Goal: Transaction & Acquisition: Obtain resource

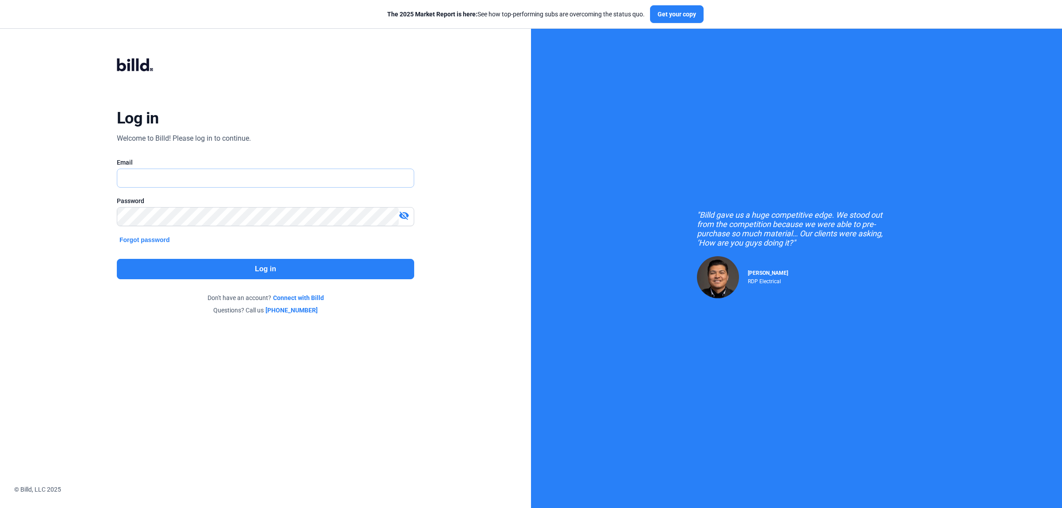
type input "[PERSON_NAME][EMAIL_ADDRESS][DOMAIN_NAME]"
click at [286, 273] on button "Log in" at bounding box center [265, 269] width 297 height 20
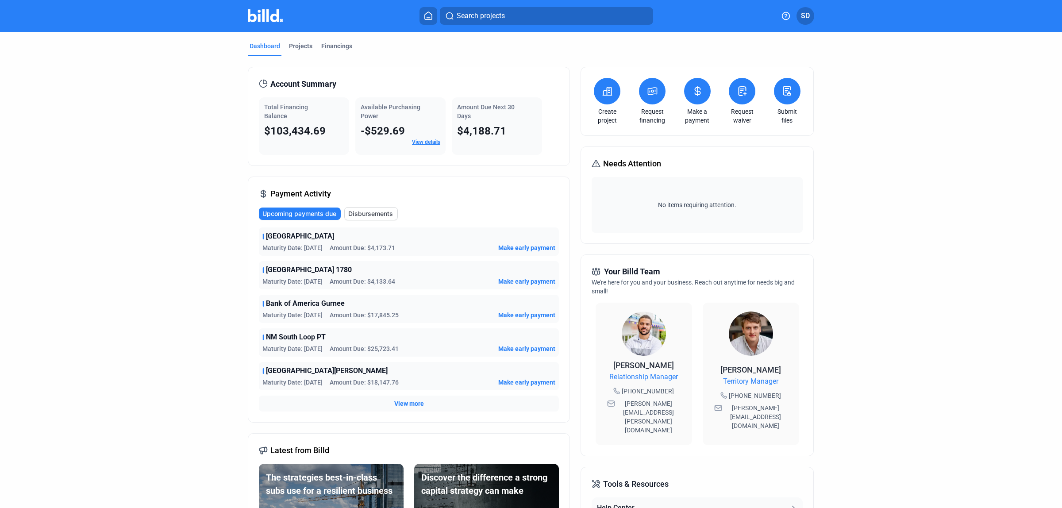
click at [510, 246] on span "Make early payment" at bounding box center [526, 247] width 57 height 9
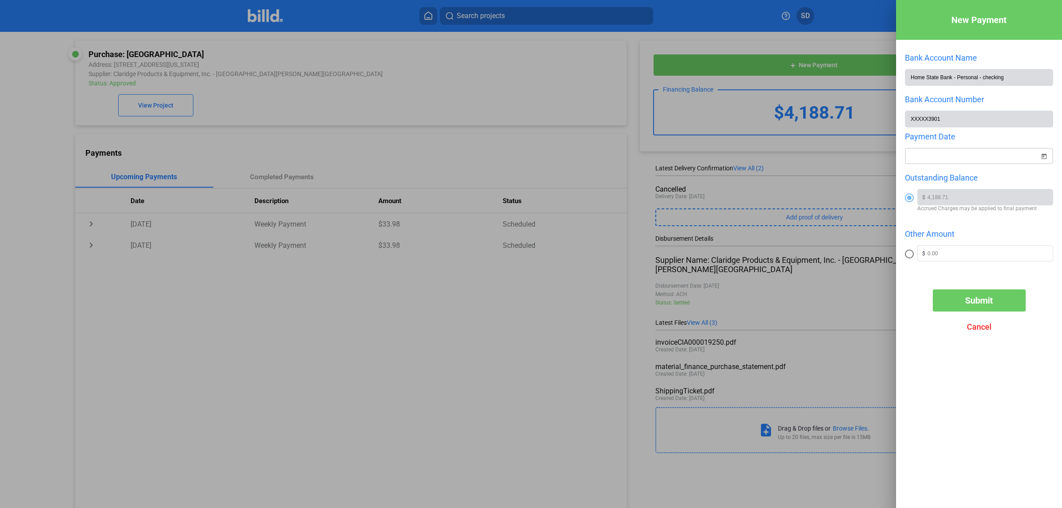
click at [949, 162] on div "New Payment Bank Account Name Home State Bank - Personal - checking Bank Accoun…" at bounding box center [531, 254] width 1062 height 508
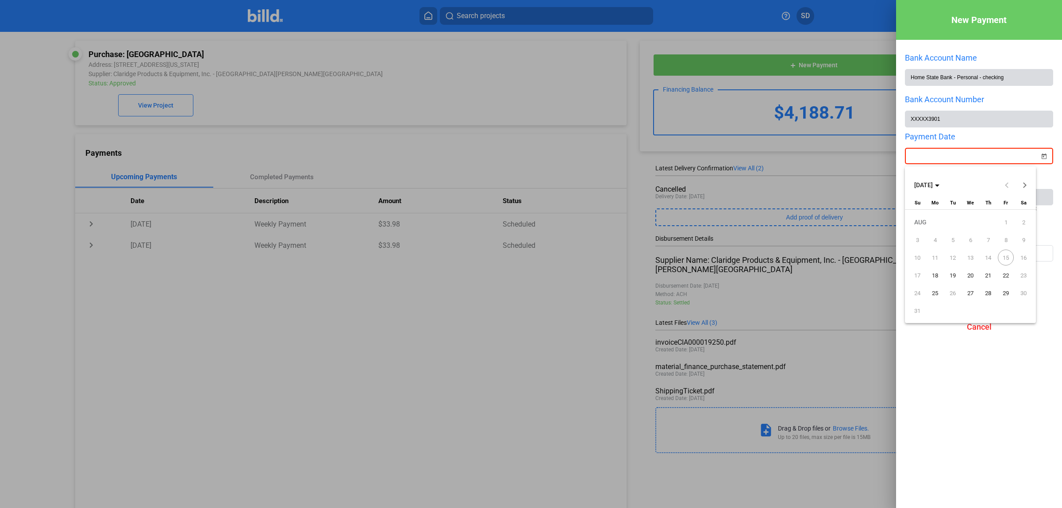
click at [957, 293] on span "26" at bounding box center [953, 293] width 16 height 16
click at [953, 291] on span "26" at bounding box center [953, 293] width 16 height 16
click at [935, 291] on span "25" at bounding box center [935, 293] width 16 height 16
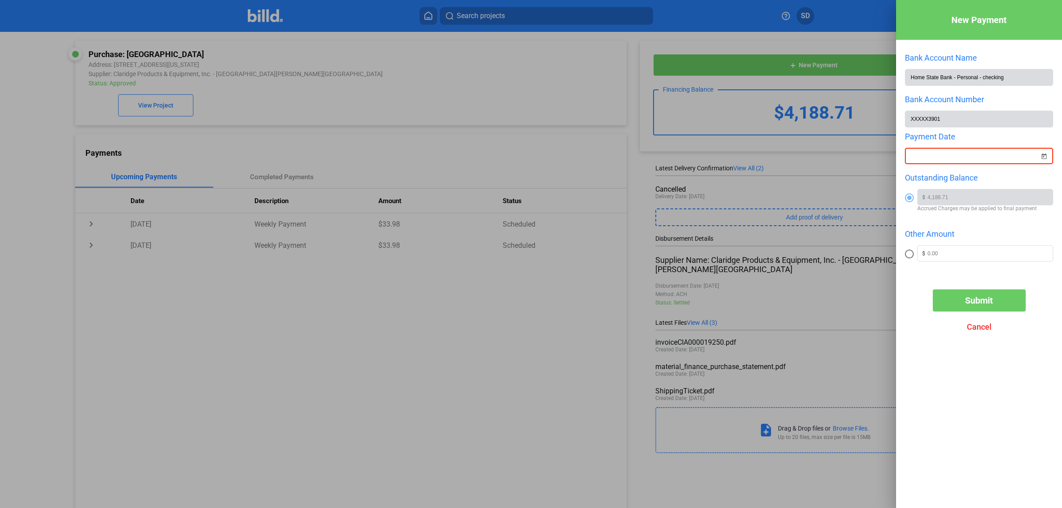
type input "[DATE]"
click at [984, 306] on span "Submit" at bounding box center [979, 300] width 28 height 11
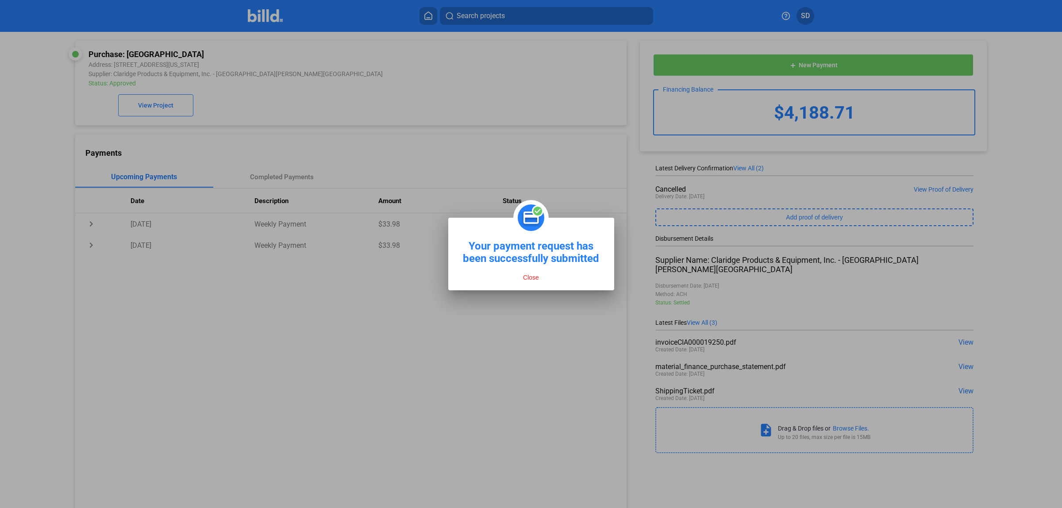
click at [537, 282] on div "Close" at bounding box center [531, 275] width 136 height 21
click at [538, 276] on button "Close" at bounding box center [531, 278] width 21 height 8
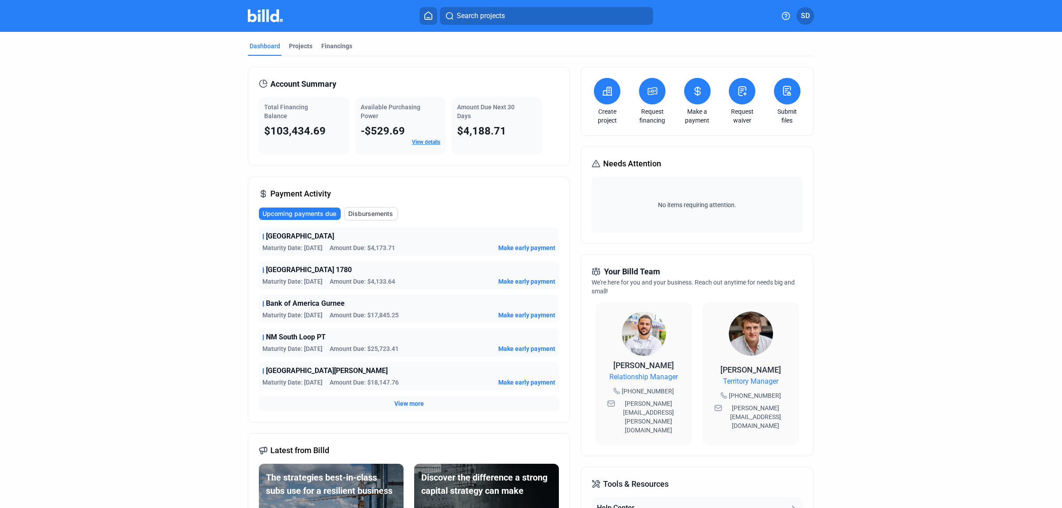
click at [517, 282] on span "Make early payment" at bounding box center [526, 281] width 57 height 9
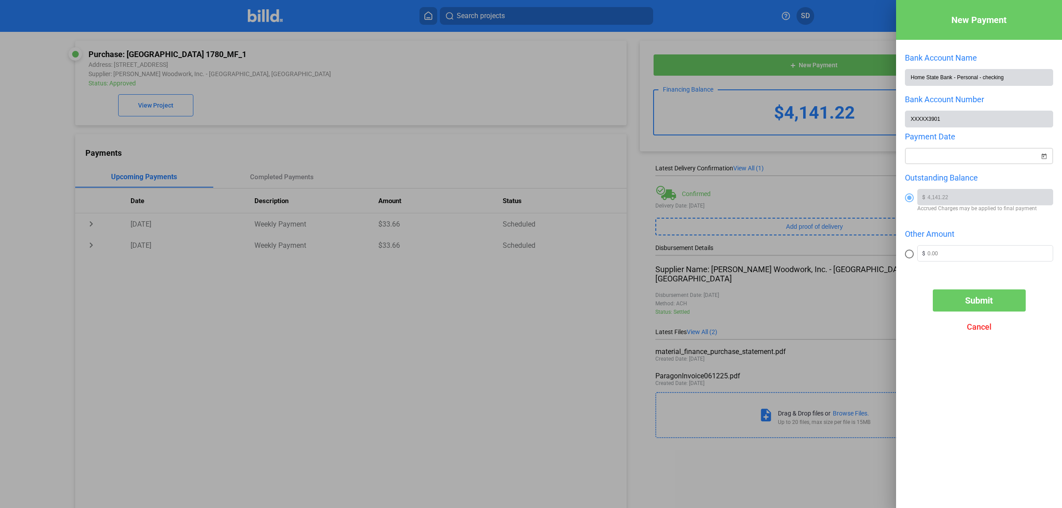
click at [945, 156] on div "New Payment Bank Account Name Home State Bank - Personal - checking Bank Accoun…" at bounding box center [531, 254] width 1062 height 508
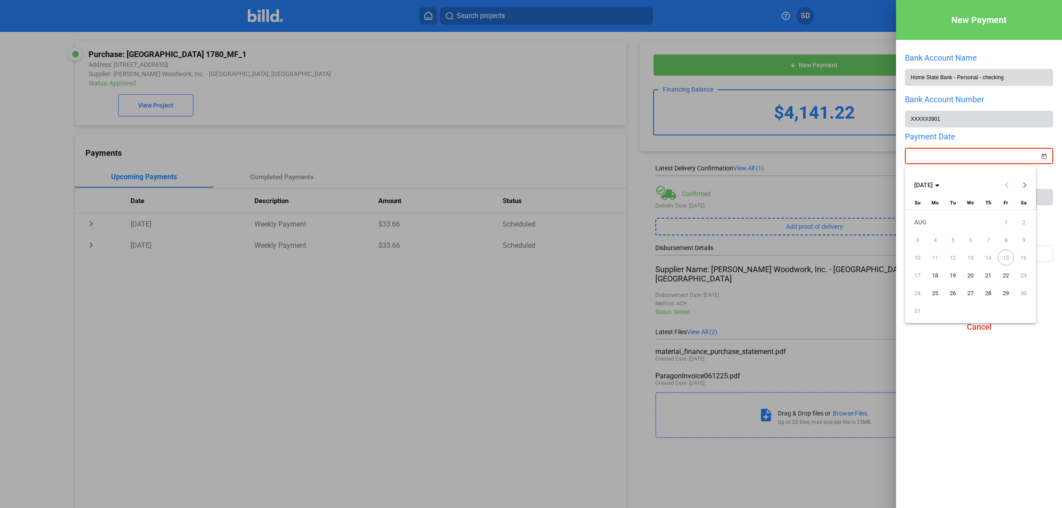
click at [968, 292] on span "27" at bounding box center [971, 293] width 16 height 16
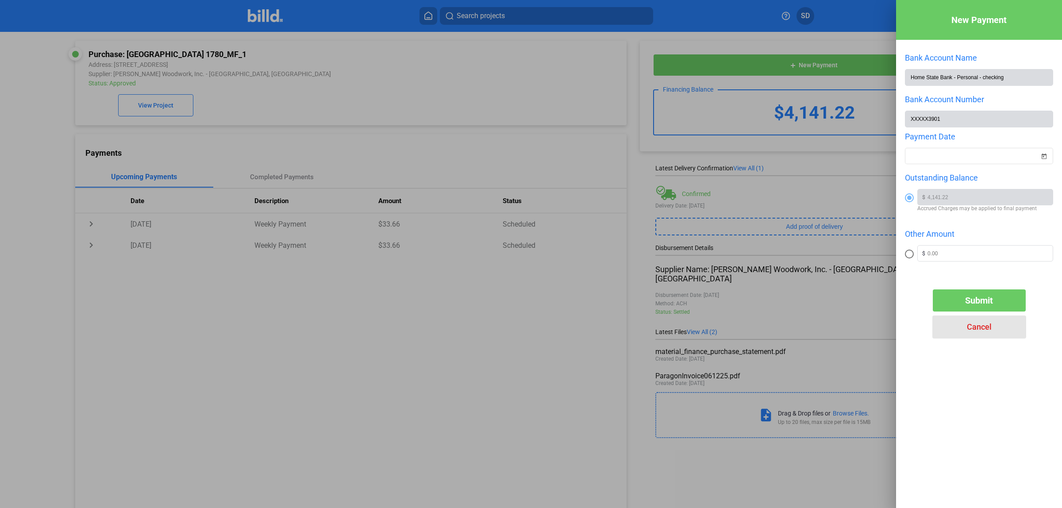
click at [980, 332] on span "Cancel" at bounding box center [979, 326] width 25 height 9
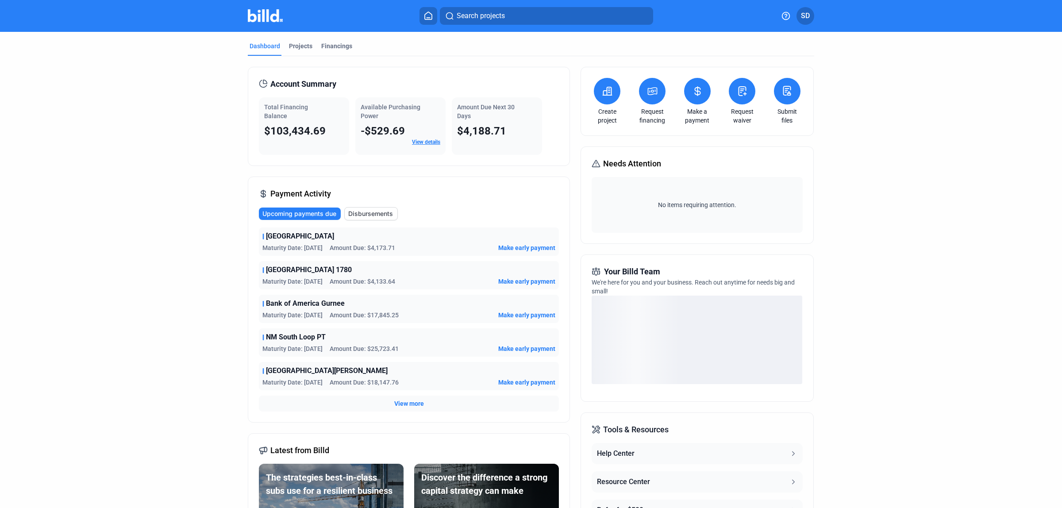
click at [526, 248] on span "Make early payment" at bounding box center [526, 247] width 57 height 9
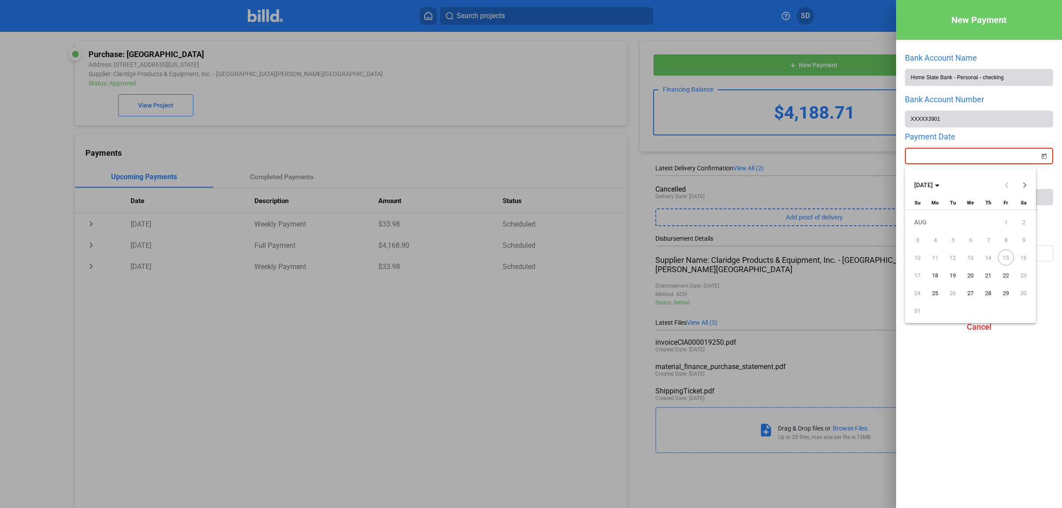
click at [960, 158] on div "New Payment Bank Account Name Home State Bank - Personal - checking Bank Accoun…" at bounding box center [531, 254] width 1062 height 508
click at [940, 275] on span "18" at bounding box center [935, 275] width 16 height 16
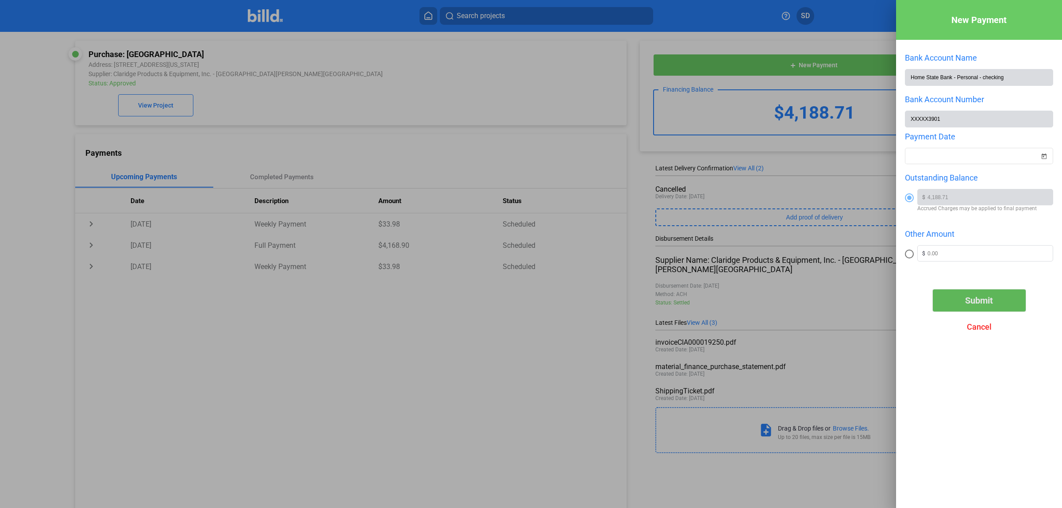
click at [992, 312] on button "Submit" at bounding box center [979, 300] width 93 height 22
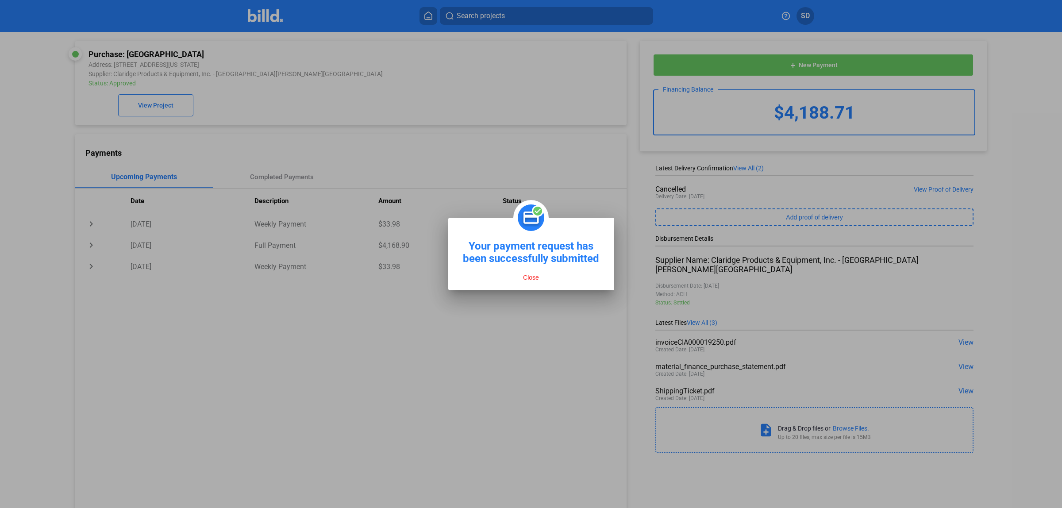
click at [534, 277] on button "Close" at bounding box center [531, 278] width 21 height 8
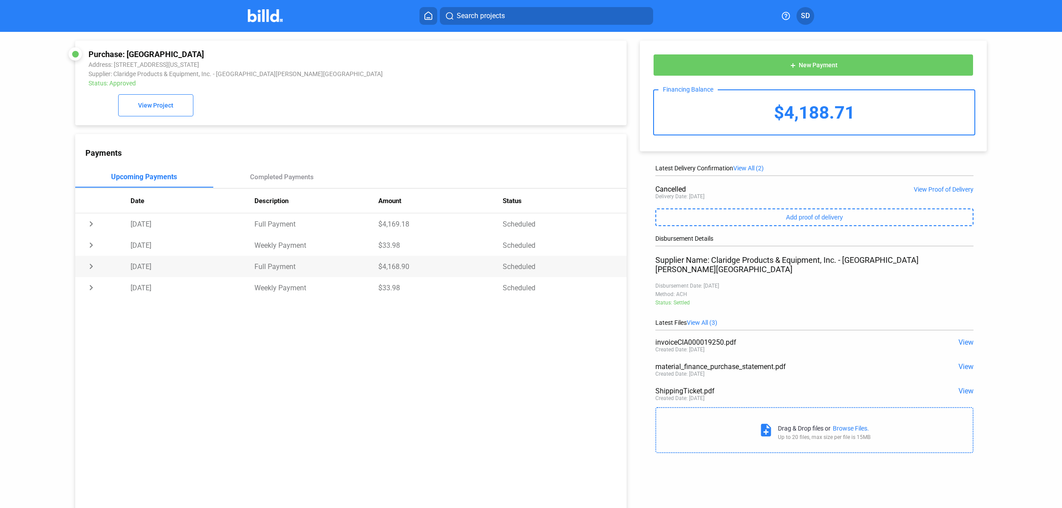
click at [378, 271] on td "$4,168.90" at bounding box center [440, 266] width 124 height 21
click at [228, 270] on td "[DATE]" at bounding box center [193, 266] width 124 height 21
click at [181, 290] on span "Payment Method:" at bounding box center [158, 286] width 57 height 8
click at [156, 107] on span "View Project" at bounding box center [155, 105] width 35 height 7
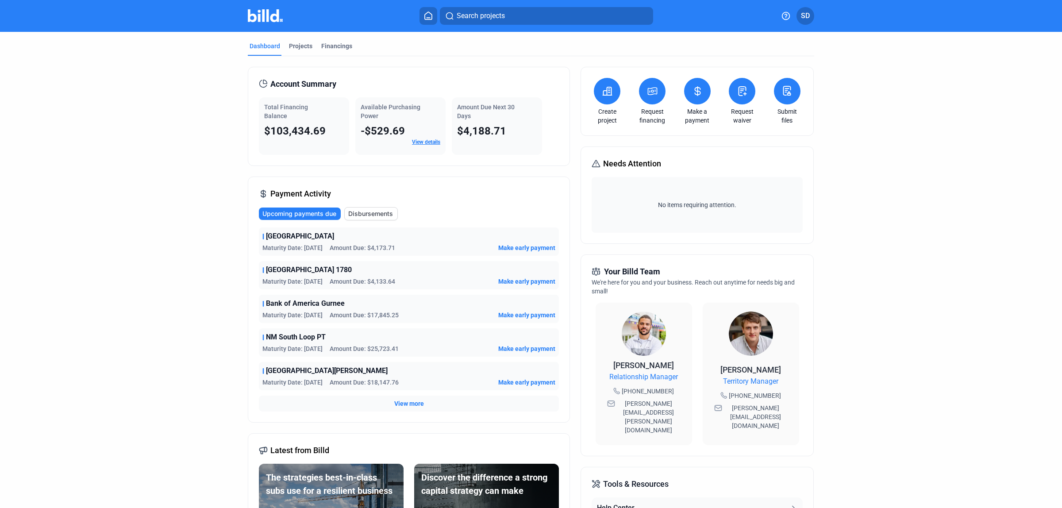
click at [505, 350] on span "Make early payment" at bounding box center [526, 348] width 57 height 9
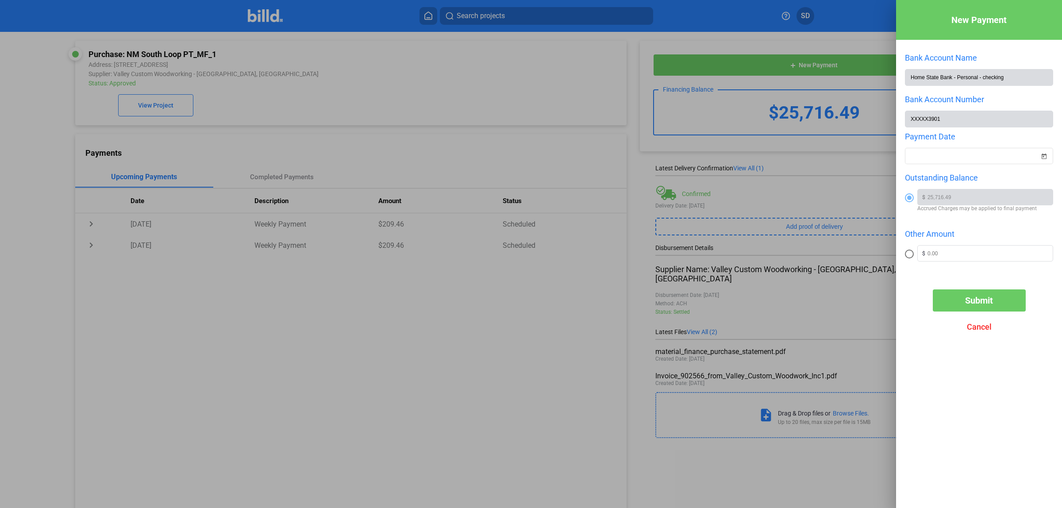
click at [169, 110] on div at bounding box center [531, 254] width 1062 height 508
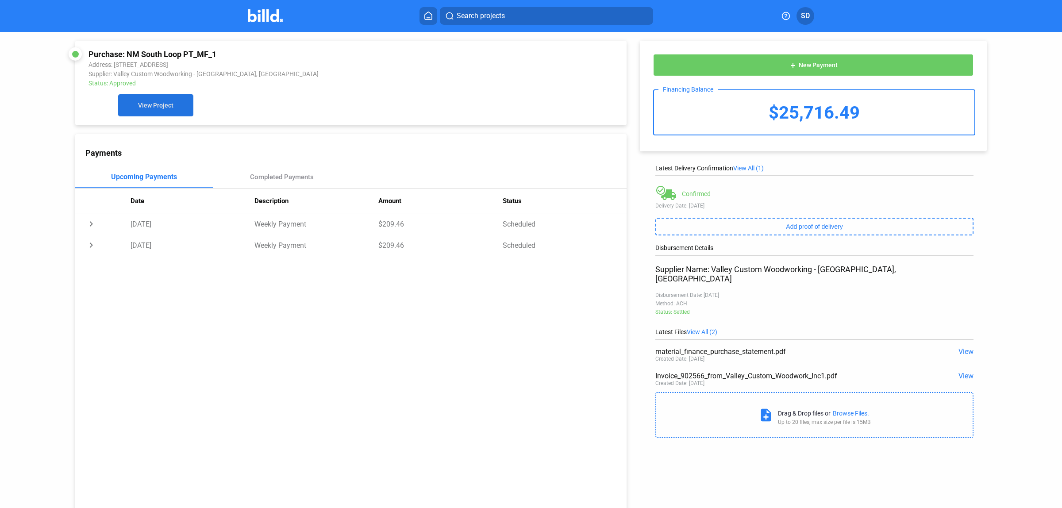
click at [158, 113] on button "View Project" at bounding box center [155, 105] width 75 height 22
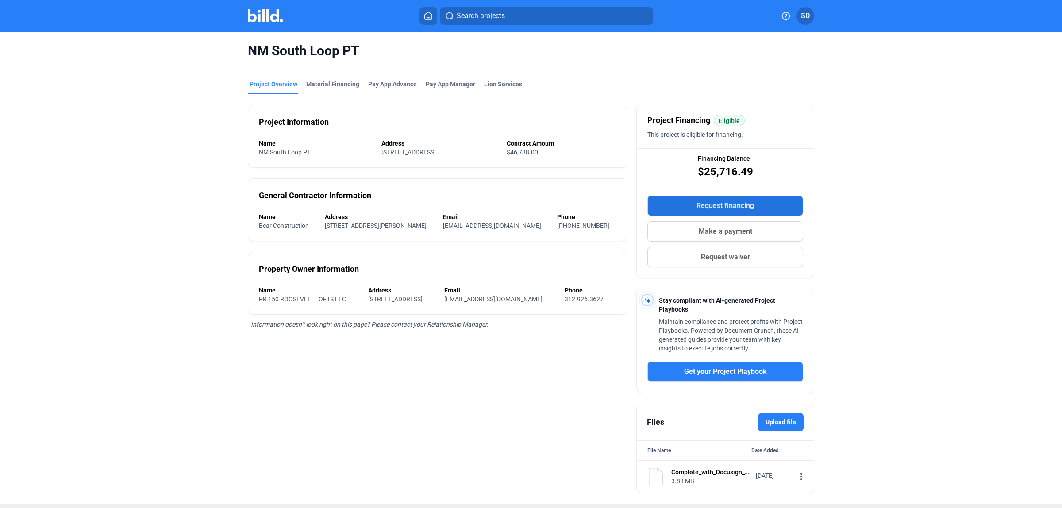
click at [733, 202] on span "Request financing" at bounding box center [726, 206] width 58 height 11
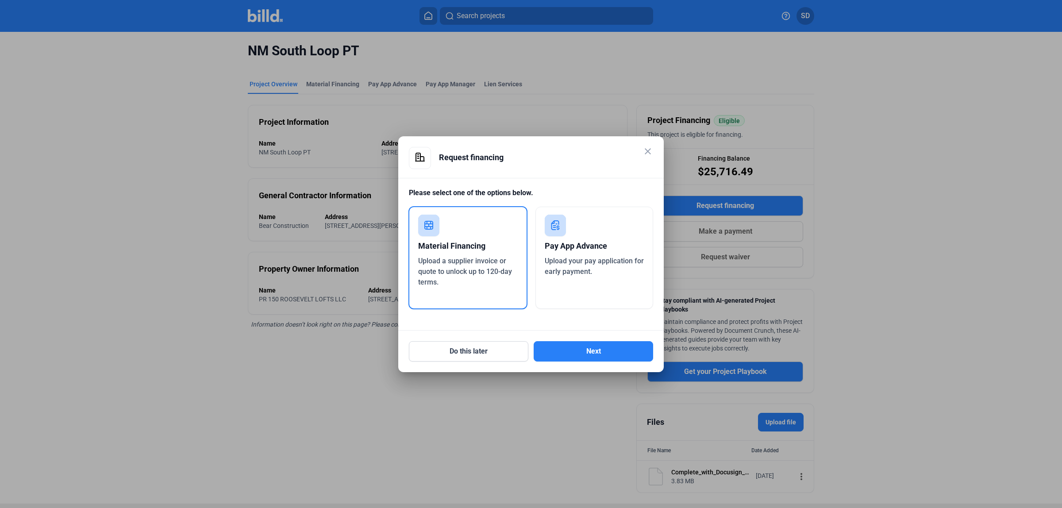
click at [589, 262] on span "Upload your pay application for early payment." at bounding box center [594, 266] width 99 height 19
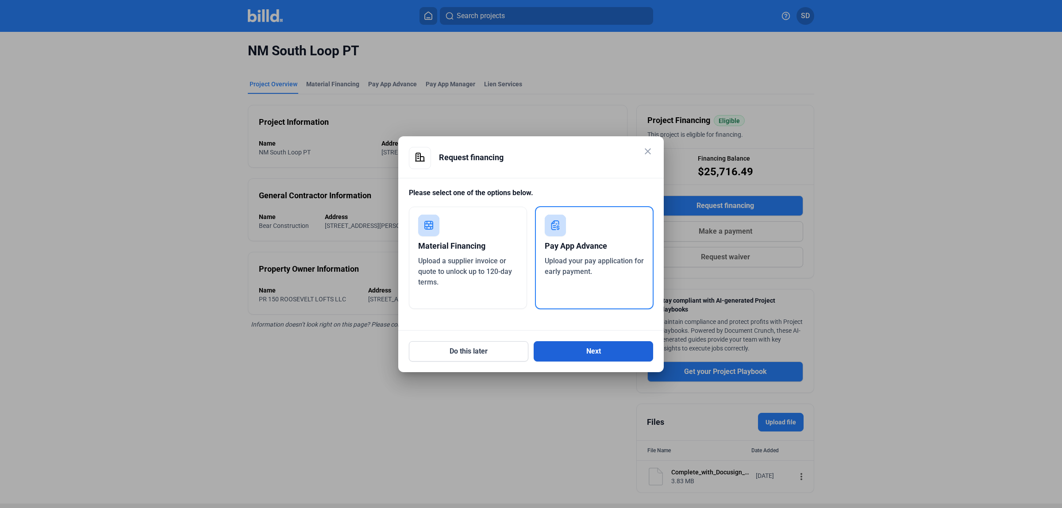
click at [587, 350] on button "Next" at bounding box center [594, 351] width 120 height 20
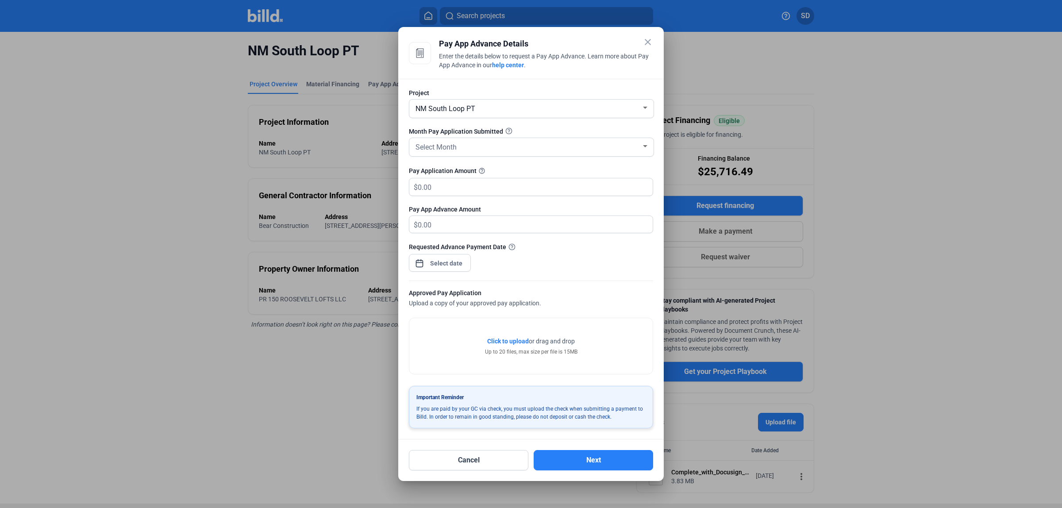
click at [507, 63] on link "help center" at bounding box center [508, 65] width 32 height 7
click at [648, 42] on mat-icon "close" at bounding box center [648, 42] width 11 height 11
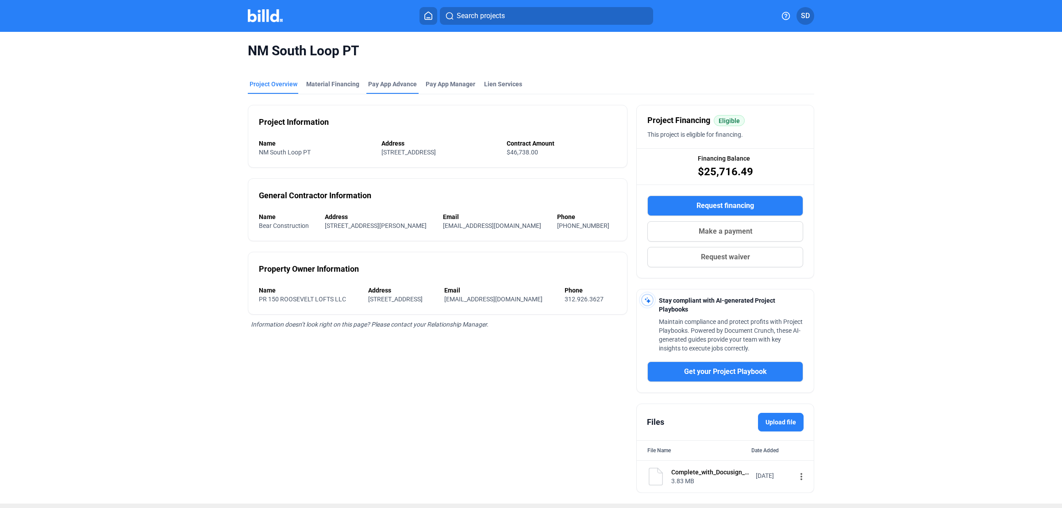
click at [387, 93] on div "Pay App Advance" at bounding box center [393, 87] width 52 height 14
